Goal: Task Accomplishment & Management: Manage account settings

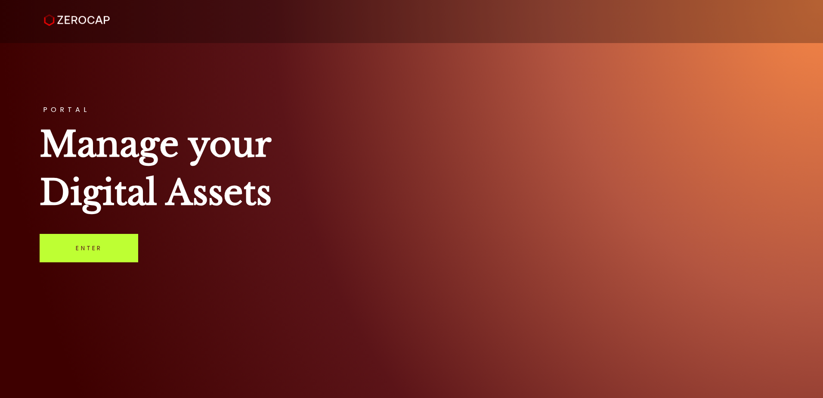
click at [124, 241] on link "Enter" at bounding box center [89, 248] width 99 height 28
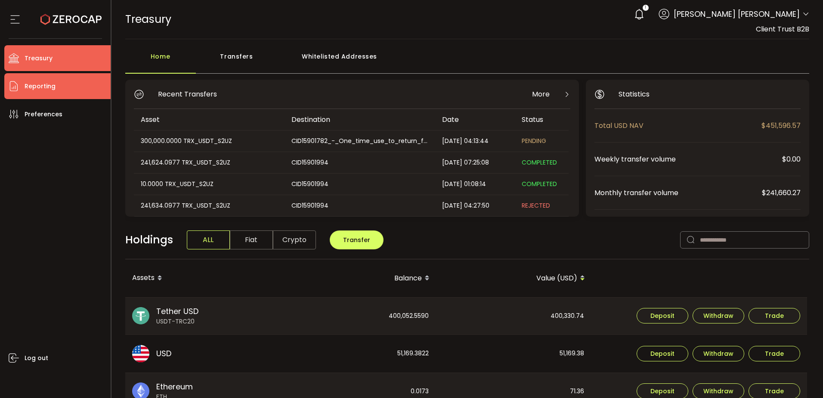
click at [64, 87] on li "Reporting" at bounding box center [57, 86] width 106 height 26
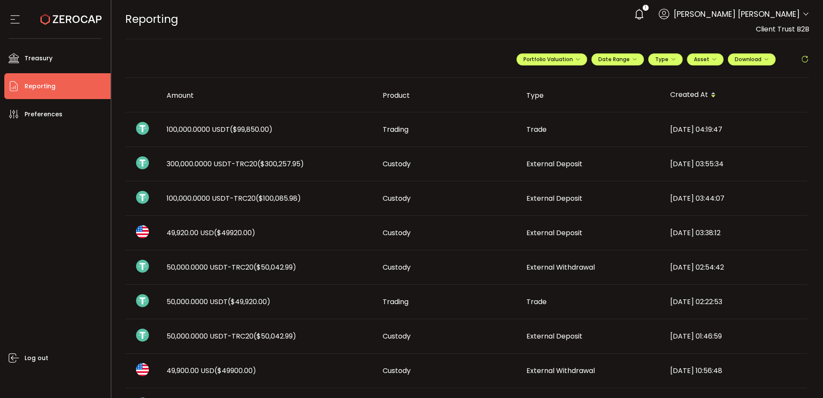
click at [263, 162] on span "($300,257.95)" at bounding box center [280, 164] width 46 height 10
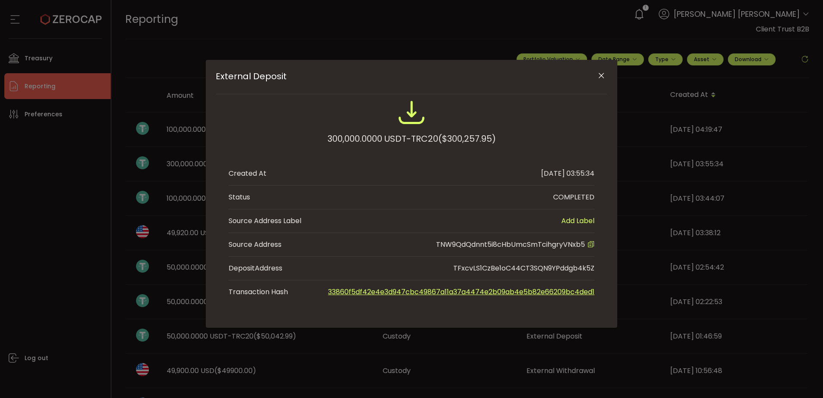
click at [601, 68] on button "Close" at bounding box center [600, 75] width 15 height 15
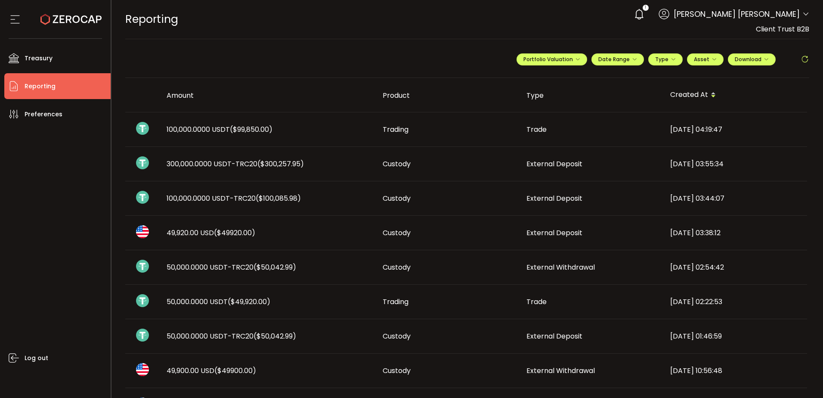
click at [565, 162] on span "External Deposit" at bounding box center [554, 164] width 56 height 10
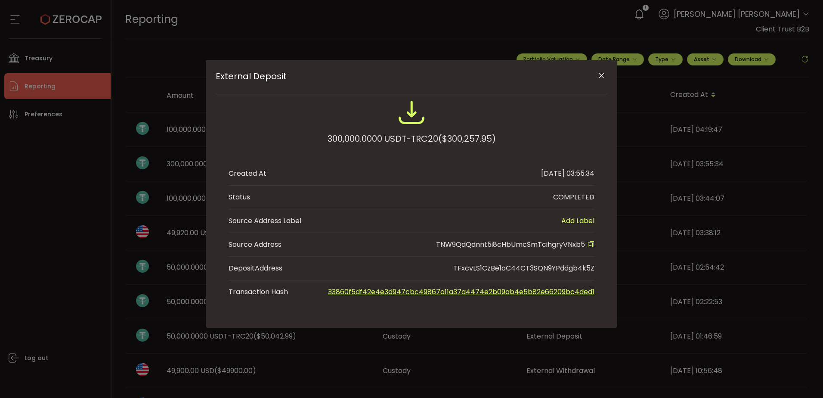
click at [593, 244] on icon "External Deposit" at bounding box center [590, 244] width 7 height 7
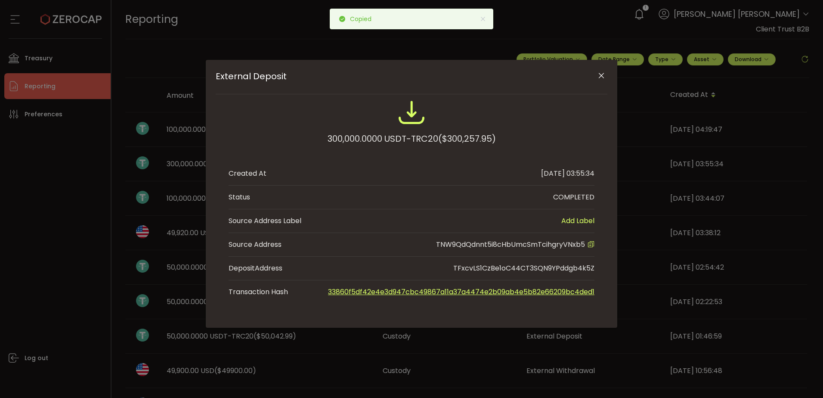
click at [600, 77] on icon "Close" at bounding box center [601, 75] width 9 height 9
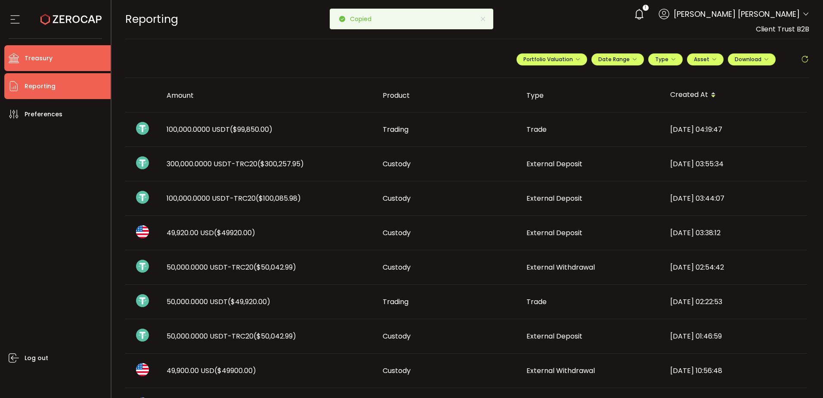
click at [61, 60] on li "Treasury" at bounding box center [57, 58] width 106 height 26
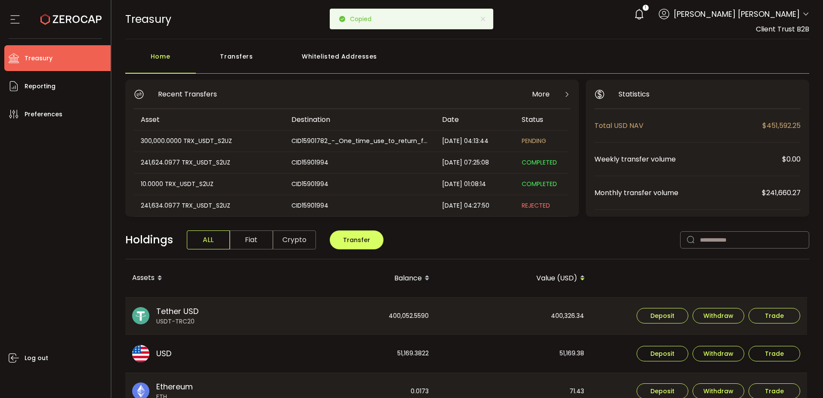
click at [337, 53] on div "Whitelisted Addresses" at bounding box center [340, 61] width 124 height 26
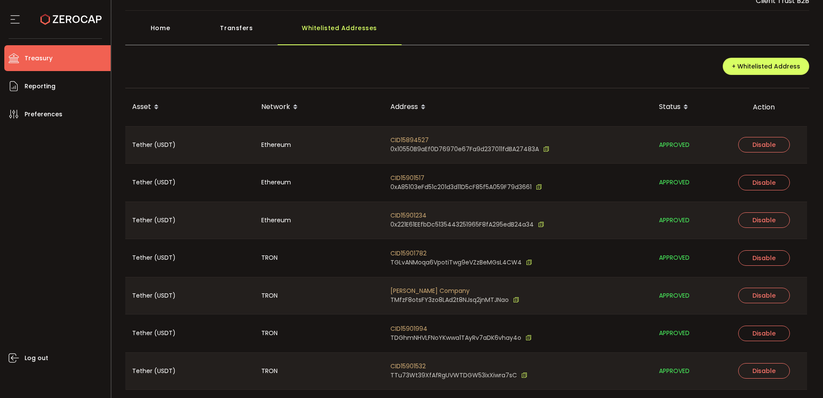
scroll to position [54, 0]
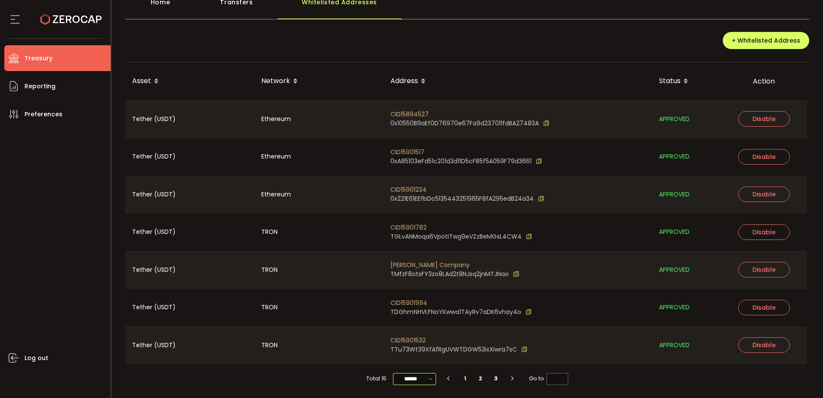
click at [407, 376] on input "******" at bounding box center [414, 379] width 43 height 12
click at [416, 364] on div at bounding box center [415, 365] width 46 height 3
click at [421, 356] on span "100/page" at bounding box center [414, 357] width 28 height 9
type input "********"
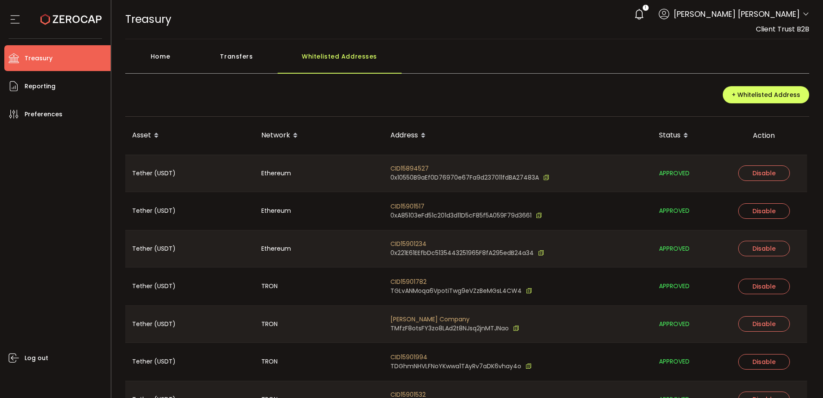
scroll to position [355, 0]
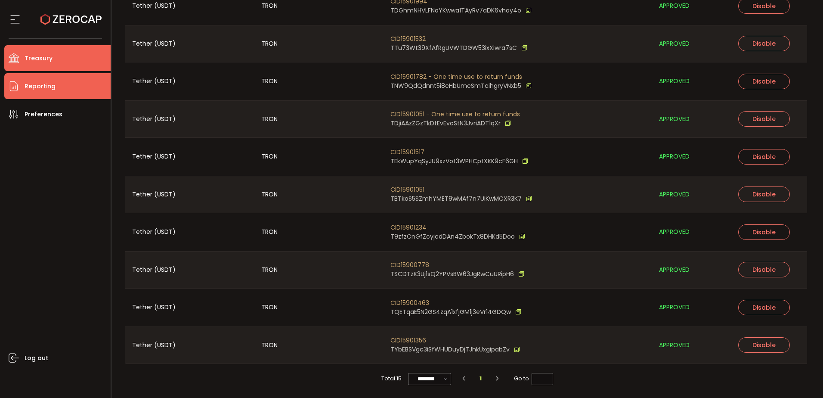
click at [50, 88] on span "Reporting" at bounding box center [40, 86] width 31 height 12
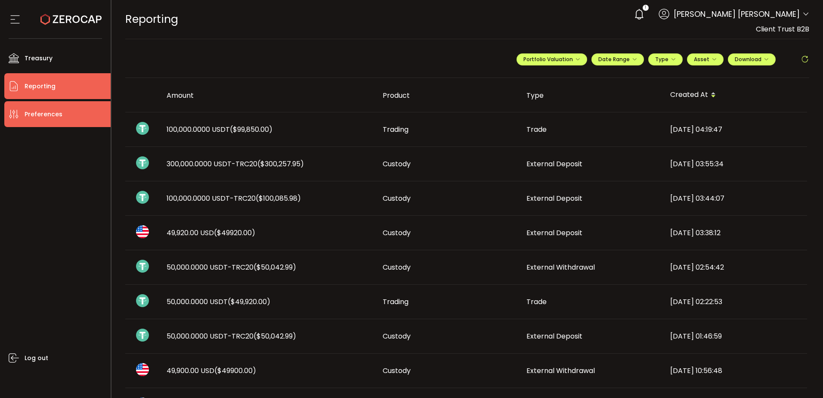
click at [49, 116] on span "Preferences" at bounding box center [44, 114] width 38 height 12
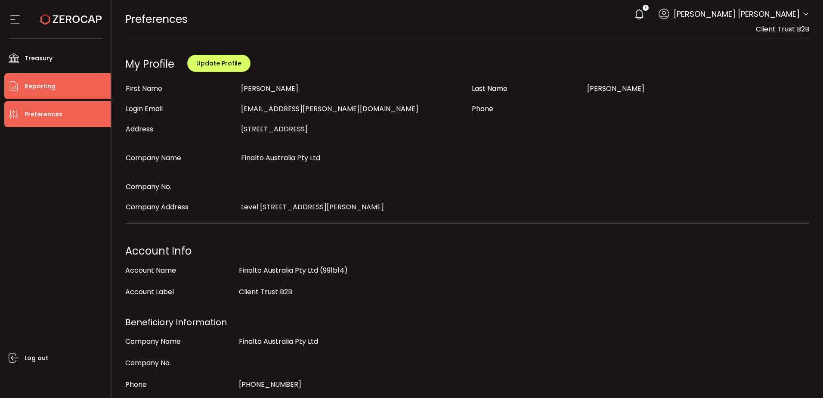
click at [68, 87] on li "Reporting" at bounding box center [57, 86] width 106 height 26
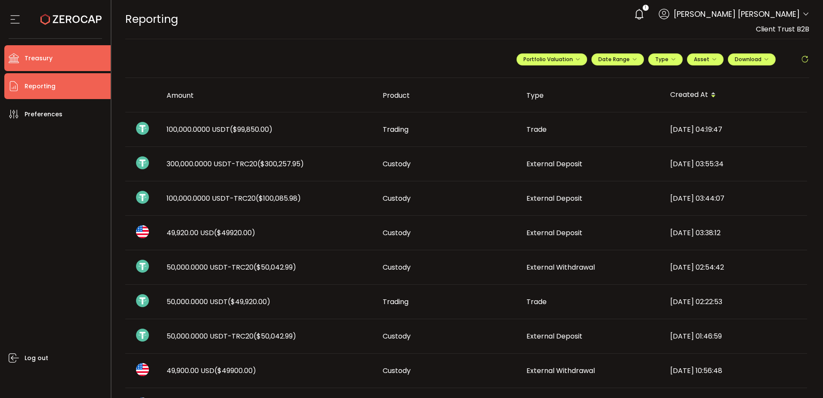
click at [56, 56] on li "Treasury" at bounding box center [57, 58] width 106 height 26
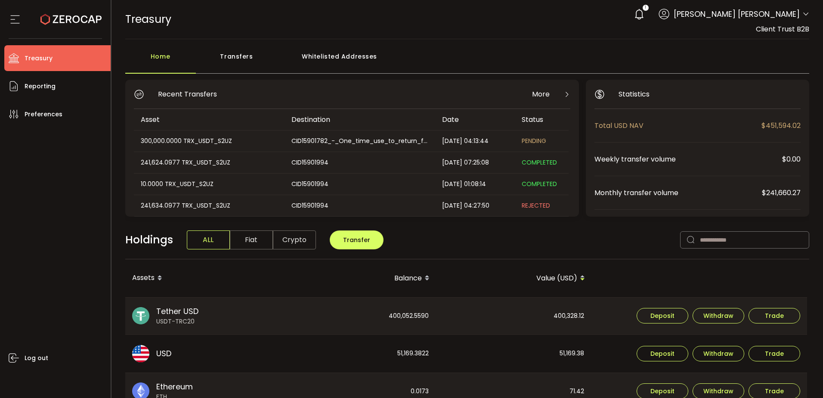
click at [221, 57] on div "Transfers" at bounding box center [237, 61] width 82 height 26
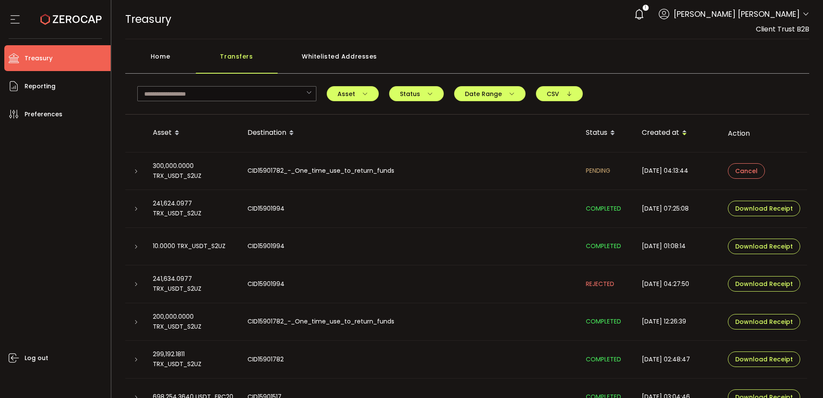
click at [491, 175] on div "CID15901782_-_One_time_use_to_return_funds" at bounding box center [410, 171] width 338 height 10
click at [318, 176] on td "CID15901782_-_One_time_use_to_return_funds" at bounding box center [410, 171] width 338 height 38
click at [135, 170] on icon at bounding box center [135, 171] width 5 height 5
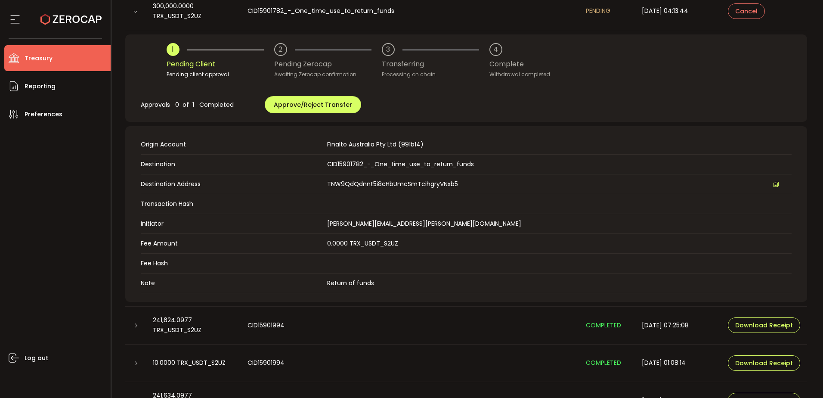
scroll to position [215, 0]
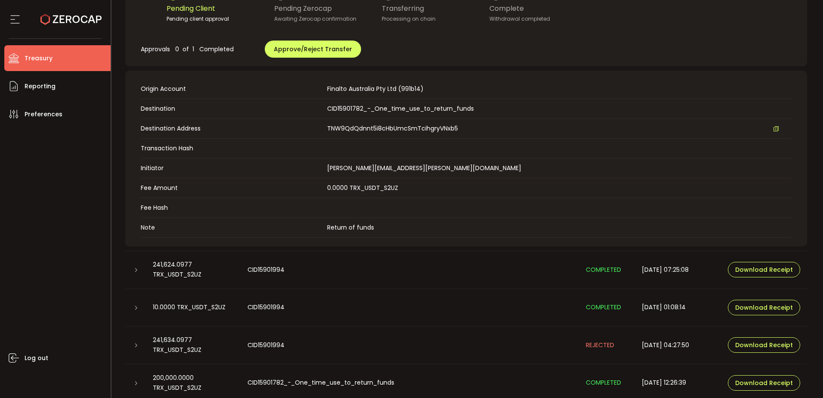
click at [134, 344] on icon at bounding box center [135, 345] width 5 height 5
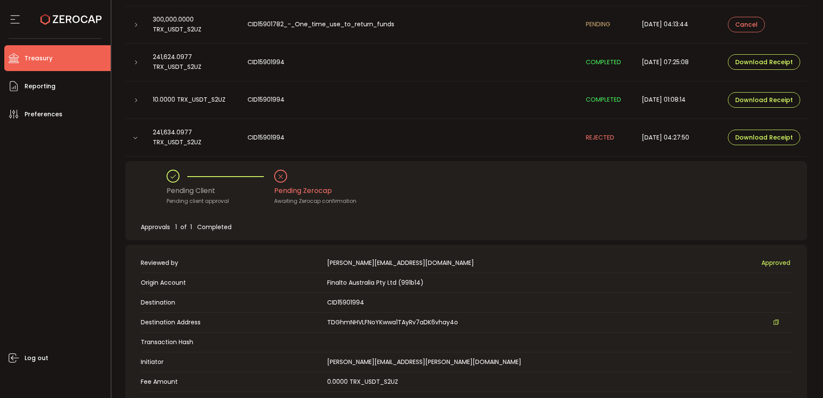
scroll to position [127, 0]
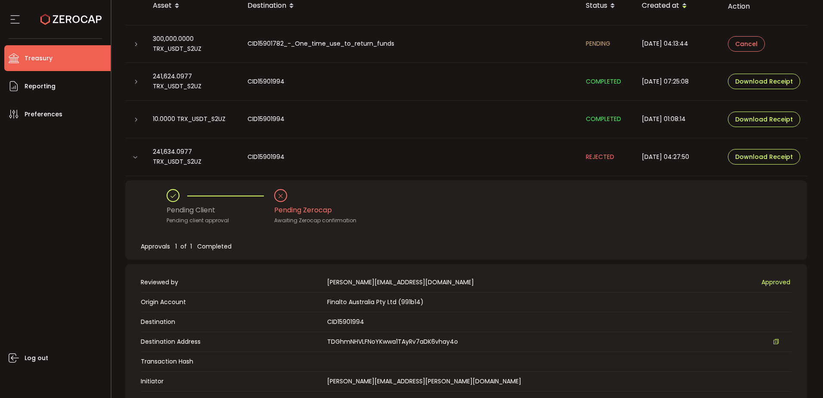
click at [134, 157] on icon at bounding box center [135, 156] width 5 height 5
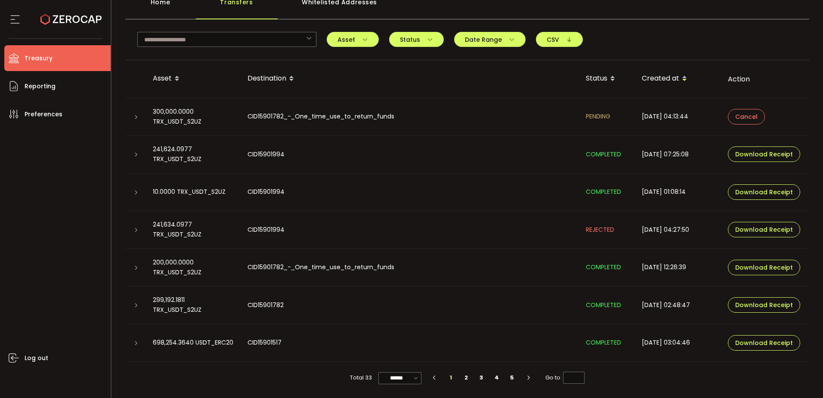
scroll to position [54, 0]
click at [36, 93] on li "Reporting" at bounding box center [57, 86] width 106 height 26
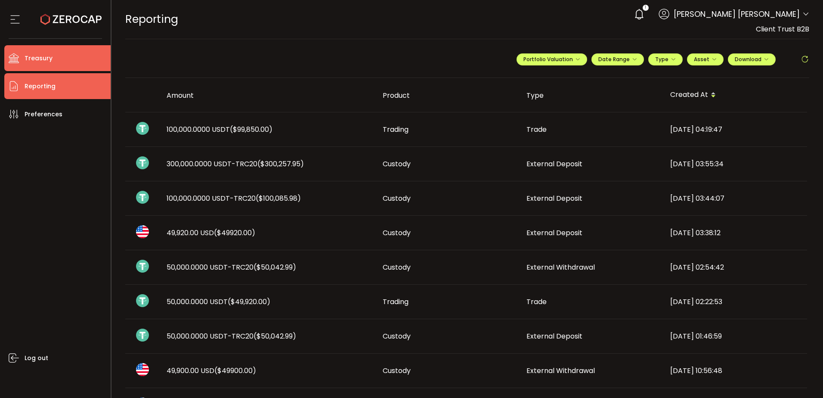
click at [64, 56] on li "Treasury" at bounding box center [57, 58] width 106 height 26
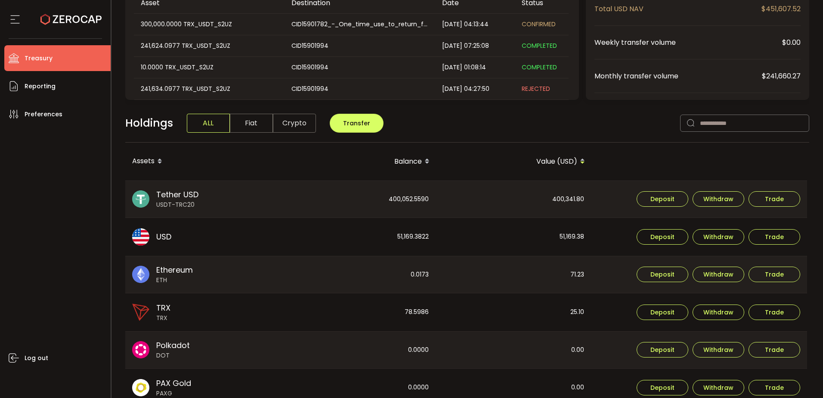
scroll to position [129, 0]
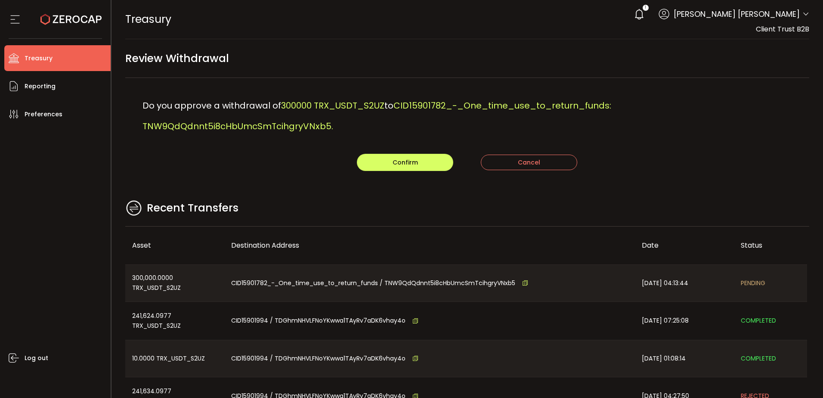
click at [274, 176] on main "Review Withdrawal Do you approve a withdrawal of 300000 TRX_USDT_S2UZ to CID159…" at bounding box center [467, 258] width 712 height 439
click at [428, 162] on button "Confirm" at bounding box center [405, 162] width 96 height 17
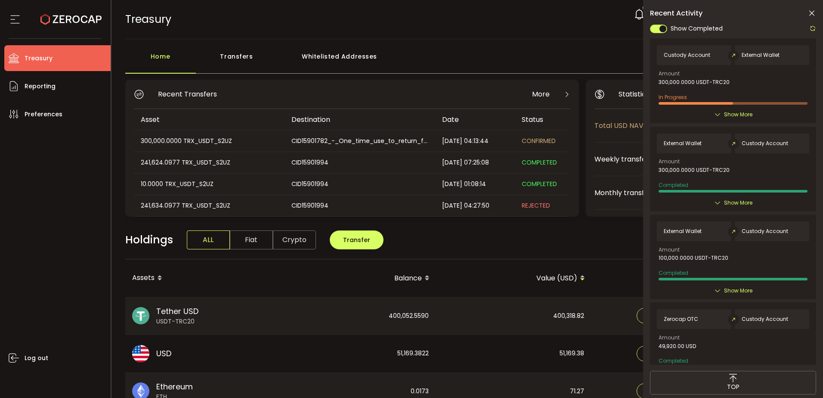
click at [735, 115] on span "Show More" at bounding box center [738, 114] width 28 height 9
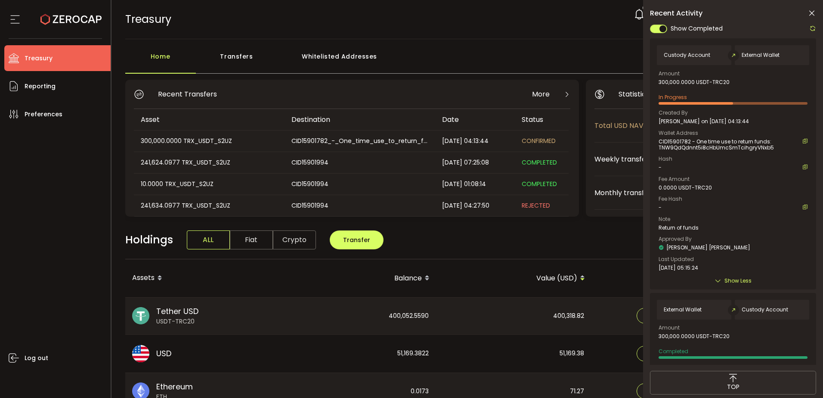
click at [63, 58] on li "Treasury" at bounding box center [57, 58] width 106 height 26
click at [53, 86] on span "Reporting" at bounding box center [40, 86] width 31 height 12
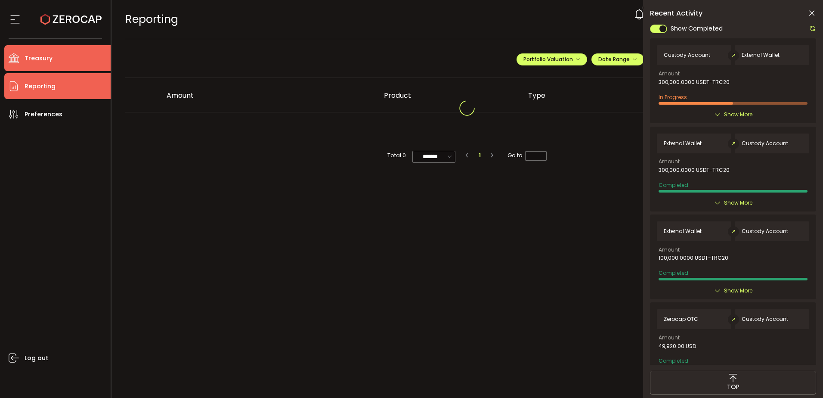
click at [68, 56] on li "Treasury" at bounding box center [57, 58] width 106 height 26
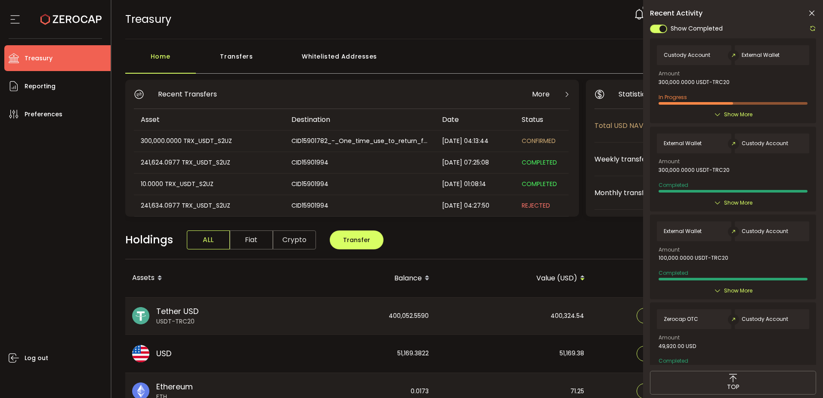
click at [48, 64] on span "Treasury" at bounding box center [39, 58] width 28 height 12
click at [12, 16] on icon at bounding box center [15, 19] width 13 height 13
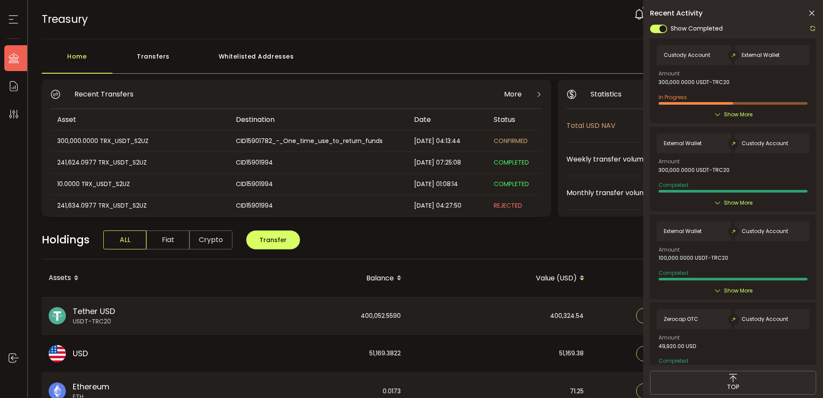
click at [19, 56] on icon at bounding box center [13, 58] width 13 height 10
